Goal: Navigation & Orientation: Understand site structure

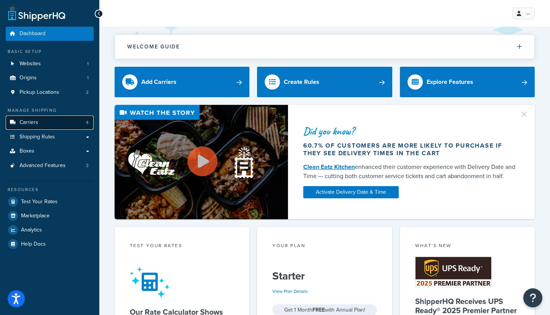
click at [47, 123] on link "Carriers 4" at bounding box center [50, 123] width 88 height 14
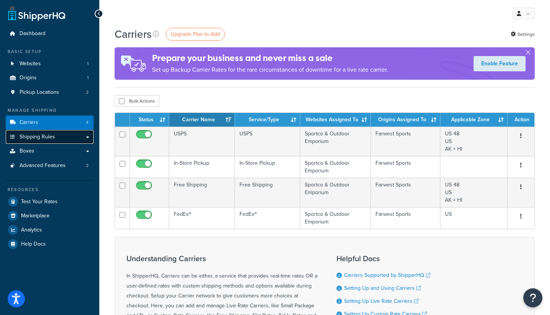
click at [50, 136] on span "Shipping Rules" at bounding box center [36, 137] width 35 height 6
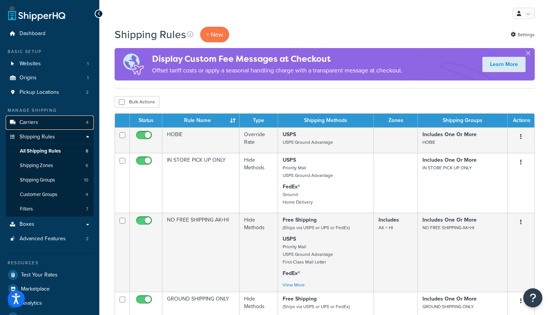
click at [40, 120] on link "Carriers 4" at bounding box center [50, 123] width 88 height 14
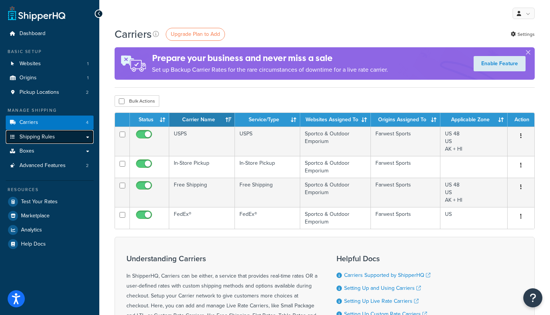
click at [54, 136] on span "Shipping Rules" at bounding box center [36, 137] width 35 height 6
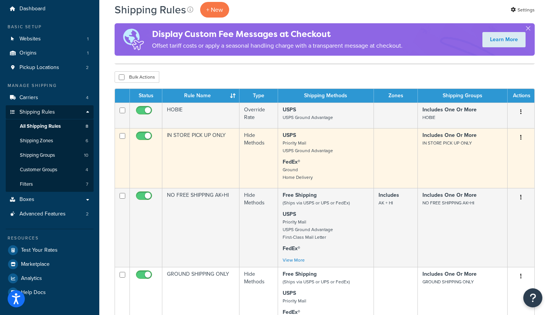
scroll to position [38, 0]
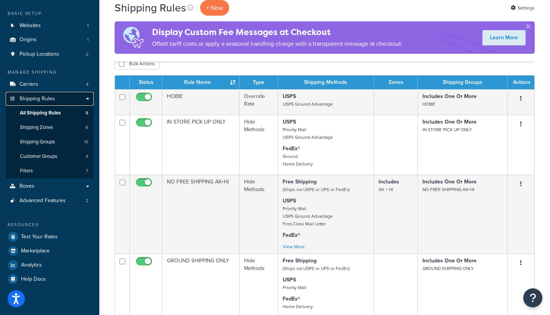
click at [88, 99] on link "Shipping Rules" at bounding box center [50, 99] width 88 height 14
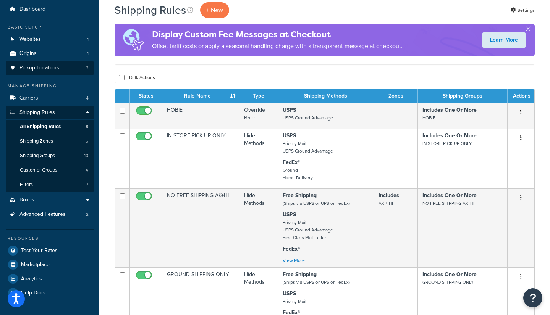
scroll to position [38, 0]
